Goal: Task Accomplishment & Management: Manage account settings

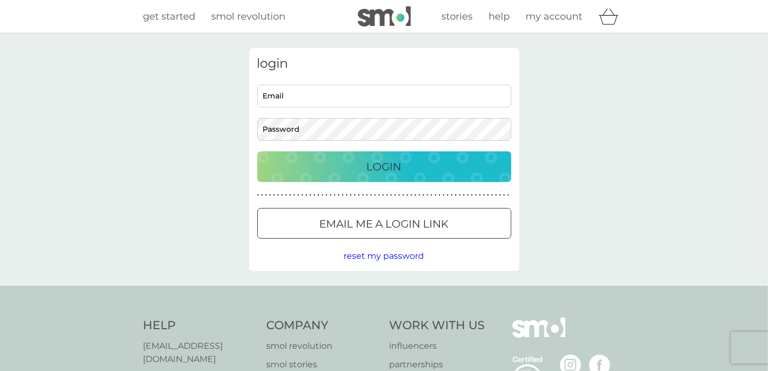
type input "[PERSON_NAME][EMAIL_ADDRESS][DOMAIN_NAME]"
click at [360, 168] on div "Login" at bounding box center [384, 166] width 233 height 17
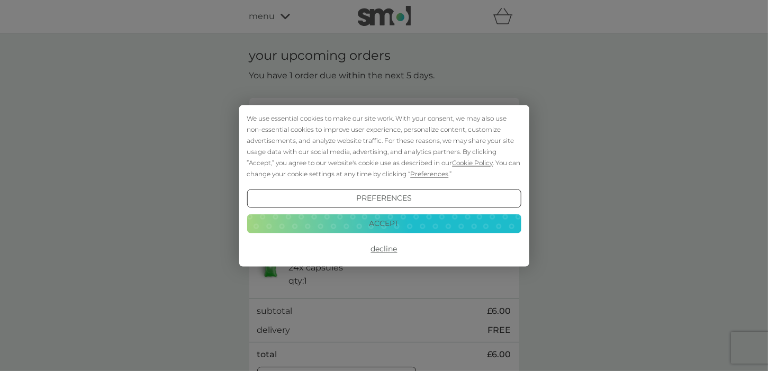
scroll to position [265, 0]
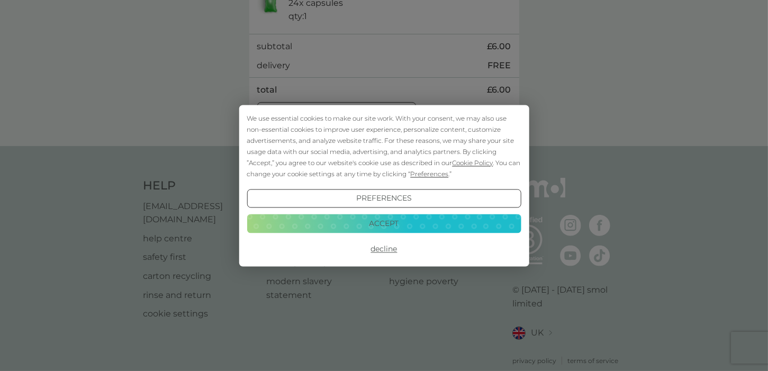
click at [401, 223] on button "Accept" at bounding box center [384, 223] width 274 height 19
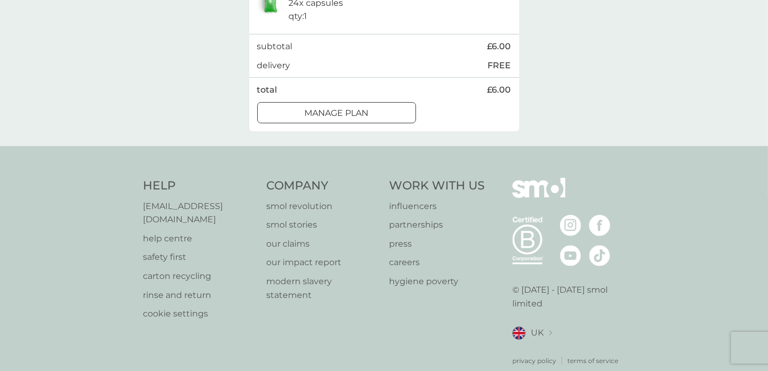
click at [332, 116] on div at bounding box center [337, 112] width 38 height 11
